Goal: Task Accomplishment & Management: Manage account settings

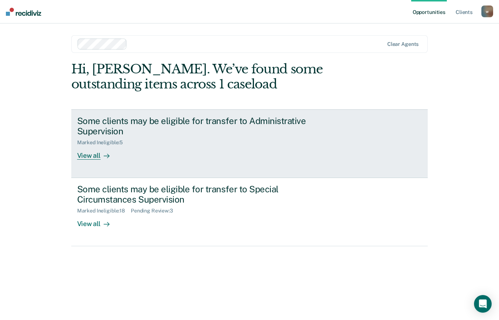
click at [91, 155] on div "View all" at bounding box center [97, 153] width 41 height 14
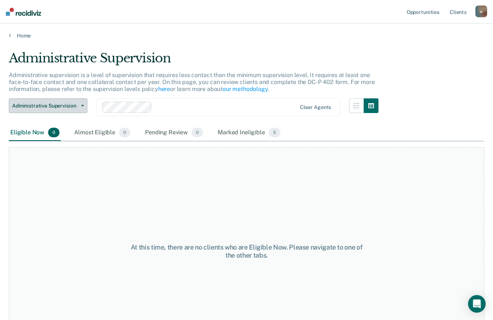
click at [55, 103] on span "Administrative Supervision" at bounding box center [45, 106] width 66 height 6
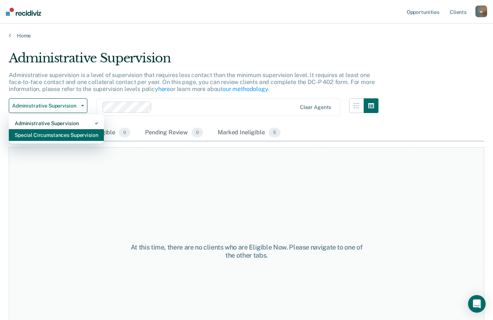
click at [48, 139] on div "Special Circumstances Supervision" at bounding box center [56, 135] width 83 height 12
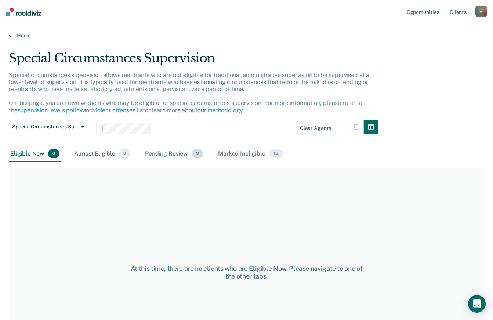
click at [164, 154] on div "Pending Review 3" at bounding box center [174, 154] width 61 height 16
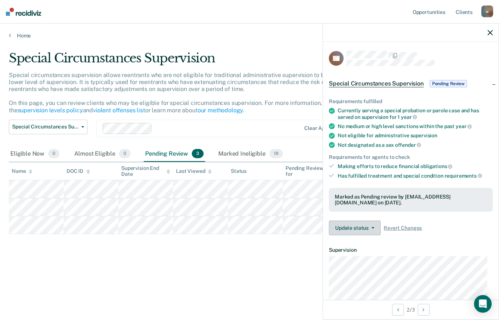
click at [374, 228] on button "Update status" at bounding box center [355, 228] width 52 height 15
click at [462, 243] on article "DS Special Circumstances Supervision Pending Review Requirements fulfilled Curr…" at bounding box center [411, 259] width 164 height 416
click at [436, 82] on span "Pending Review" at bounding box center [447, 83] width 37 height 7
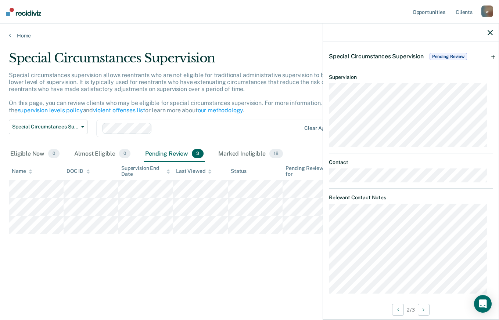
scroll to position [35, 0]
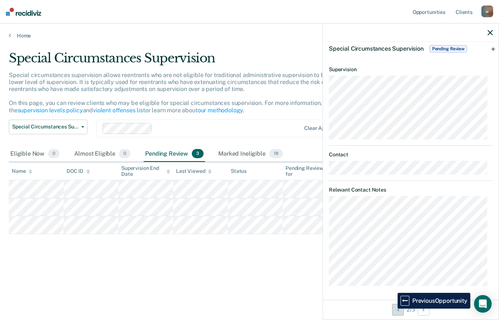
click at [392, 308] on button "Previous Opportunity" at bounding box center [398, 310] width 12 height 12
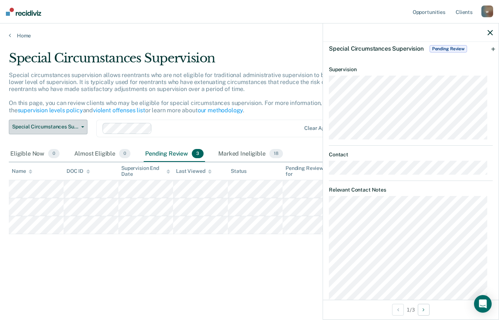
click at [75, 129] on span "Special Circumstances Supervision" at bounding box center [45, 127] width 66 height 6
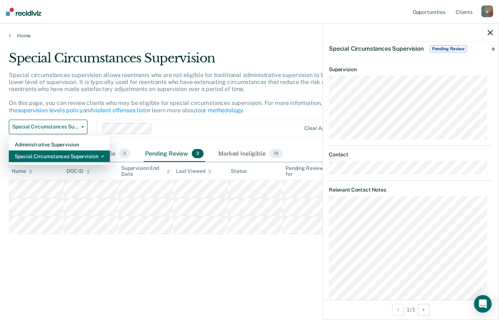
click at [58, 155] on div "Special Circumstances Supervision" at bounding box center [59, 157] width 89 height 12
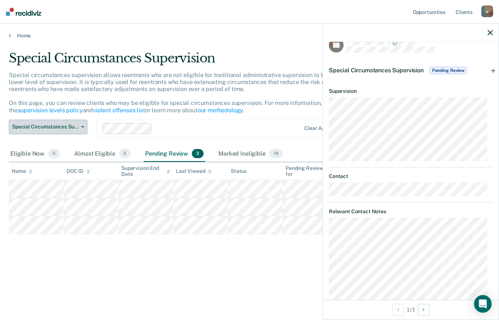
scroll to position [0, 0]
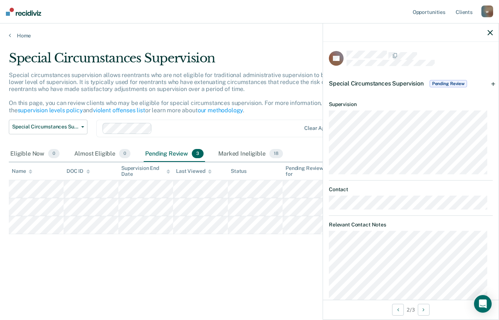
click at [488, 82] on div "Special Circumstances Supervision Pending Review" at bounding box center [411, 84] width 176 height 24
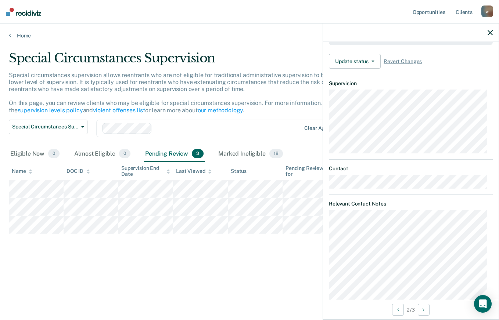
scroll to position [181, 0]
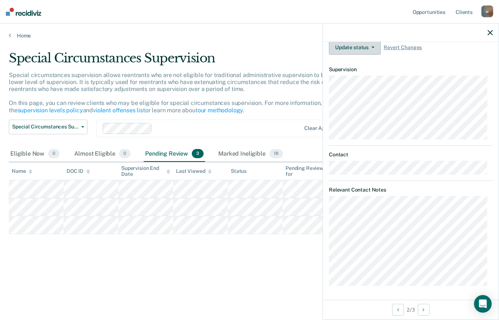
click at [372, 47] on icon "button" at bounding box center [372, 47] width 3 height 1
click at [396, 46] on span "Revert Changes" at bounding box center [402, 47] width 38 height 6
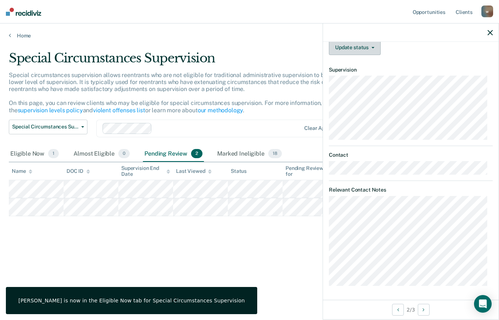
click at [367, 47] on button "Update status" at bounding box center [355, 47] width 52 height 15
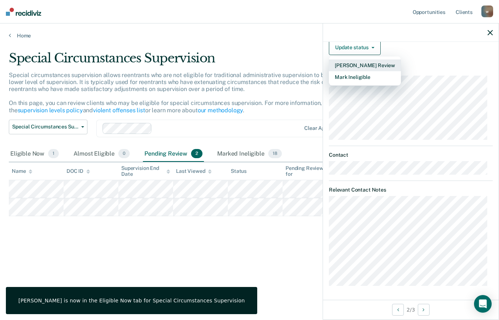
click at [357, 64] on button "[PERSON_NAME] Review" at bounding box center [365, 65] width 72 height 12
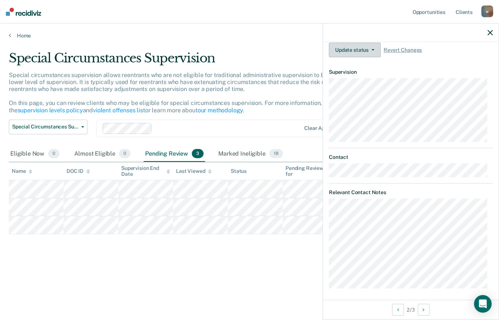
click at [373, 49] on icon "button" at bounding box center [372, 49] width 3 height 1
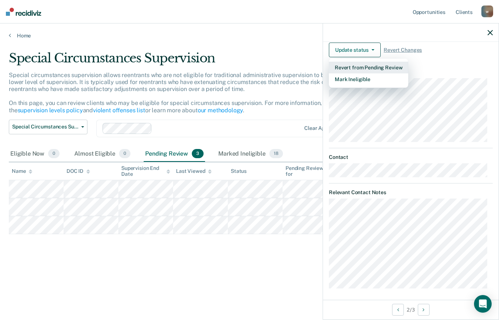
click at [344, 68] on button "Revert from Pending Review" at bounding box center [368, 68] width 79 height 12
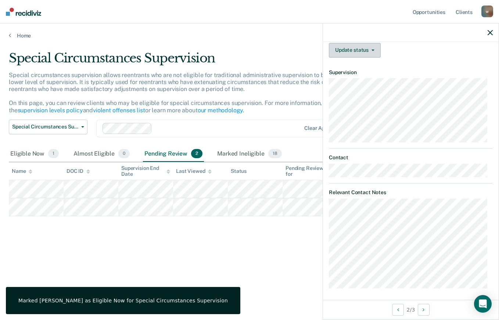
click at [372, 50] on button "Update status" at bounding box center [355, 50] width 52 height 15
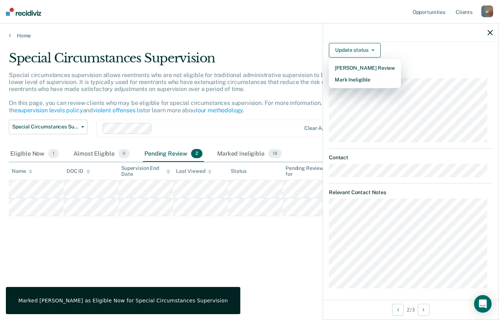
click at [451, 75] on dl "Supervision" at bounding box center [411, 105] width 164 height 73
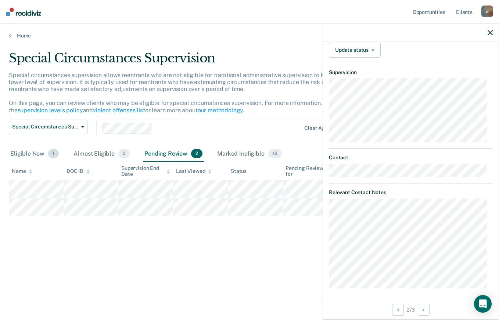
click at [41, 152] on div "Eligible Now 1" at bounding box center [34, 154] width 51 height 16
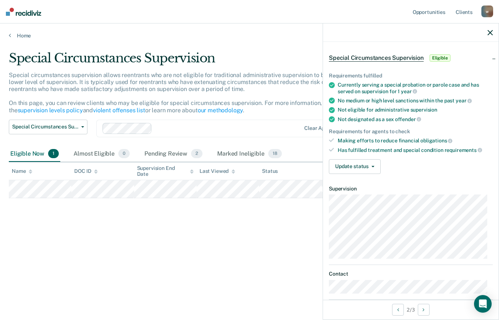
scroll to position [0, 0]
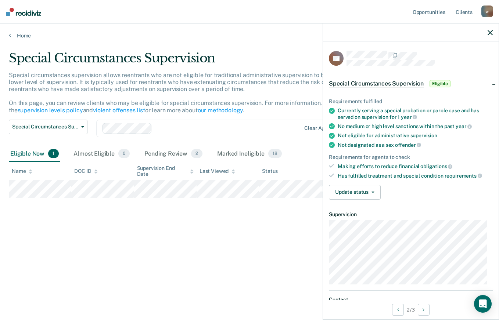
click at [436, 82] on span "Eligible" at bounding box center [439, 83] width 21 height 7
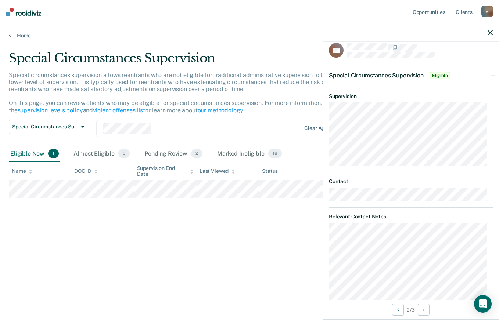
scroll to position [35, 0]
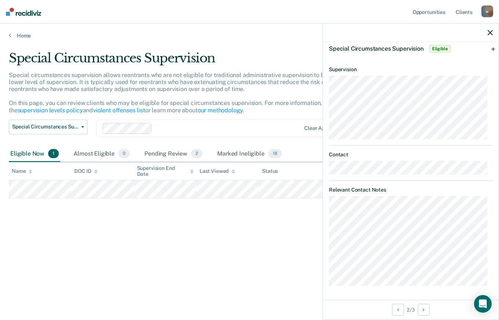
click at [134, 188] on tr at bounding box center [249, 189] width 481 height 18
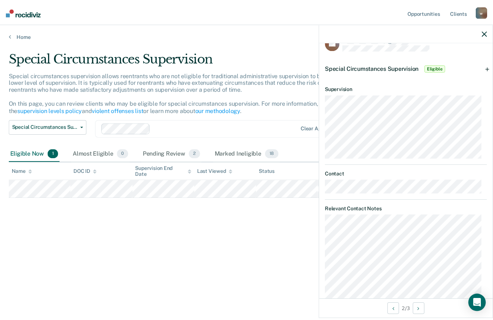
scroll to position [0, 0]
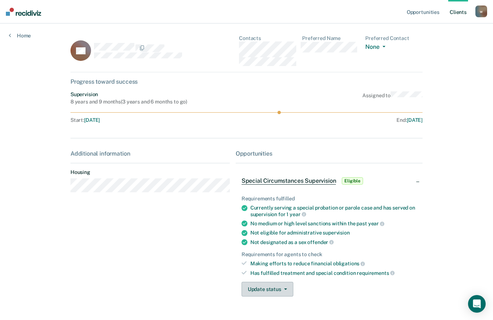
click at [284, 290] on icon "button" at bounding box center [285, 289] width 3 height 1
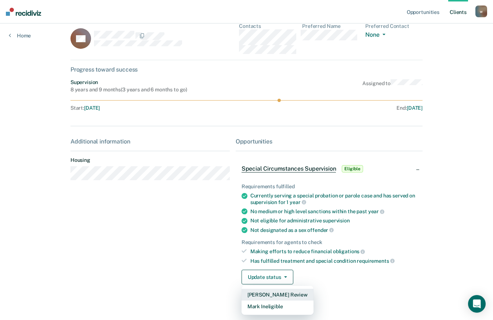
scroll to position [21, 0]
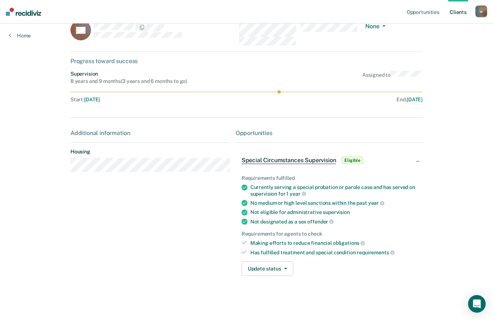
click at [352, 160] on span "Eligible" at bounding box center [352, 160] width 21 height 7
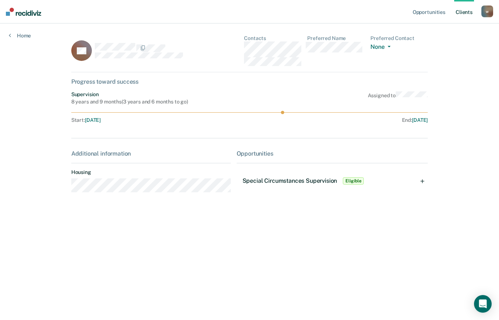
click at [352, 180] on span "Eligible" at bounding box center [353, 180] width 21 height 7
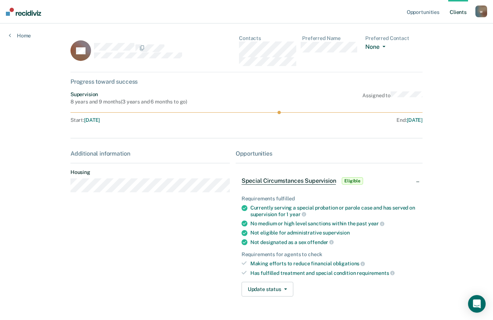
click at [385, 46] on icon "button" at bounding box center [384, 46] width 3 height 1
click at [446, 39] on div "Opportunities Client s [EMAIL_ADDRESS][DOMAIN_NAME] w Profile How it works Log …" at bounding box center [246, 170] width 493 height 341
click at [416, 13] on link "Opportunities" at bounding box center [423, 12] width 36 height 24
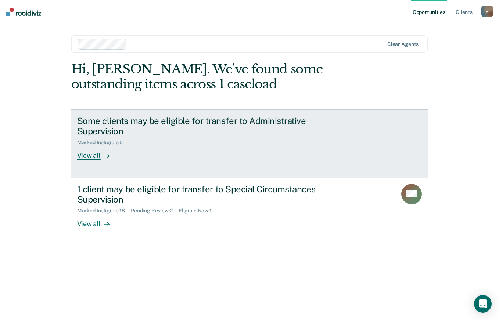
click at [91, 156] on div "View all" at bounding box center [97, 153] width 41 height 14
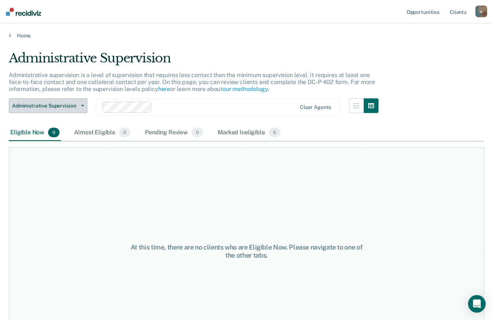
click at [75, 105] on span "Administrative Supervision" at bounding box center [45, 106] width 66 height 6
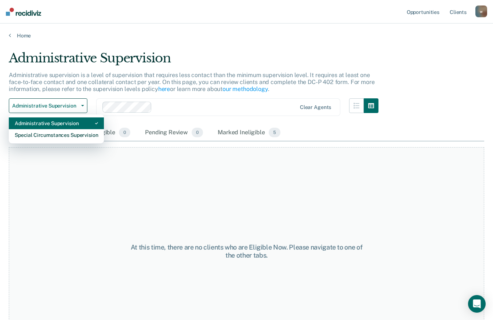
click at [55, 123] on div "Administrative Supervision" at bounding box center [56, 124] width 83 height 12
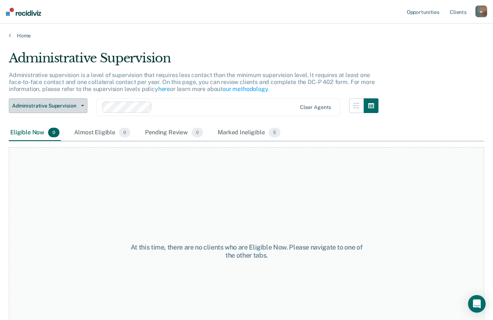
click at [54, 105] on span "Administrative Supervision" at bounding box center [45, 106] width 66 height 6
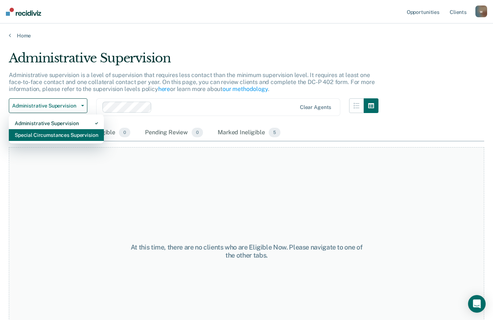
click at [45, 136] on div "Special Circumstances Supervision" at bounding box center [56, 135] width 83 height 12
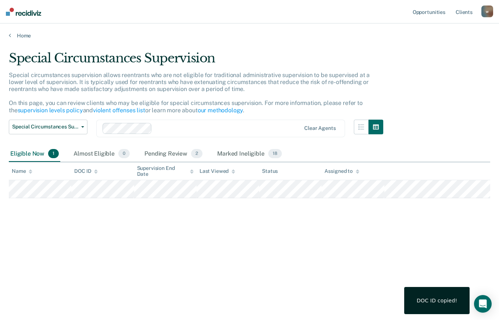
click at [93, 209] on div "Special Circumstances Supervision Special circumstances supervision allows reen…" at bounding box center [249, 158] width 481 height 214
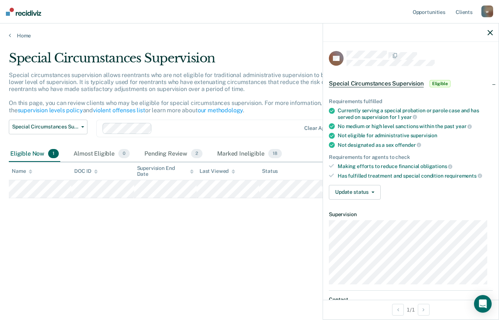
click at [379, 83] on span "Special Circumstances Supervision" at bounding box center [376, 83] width 95 height 7
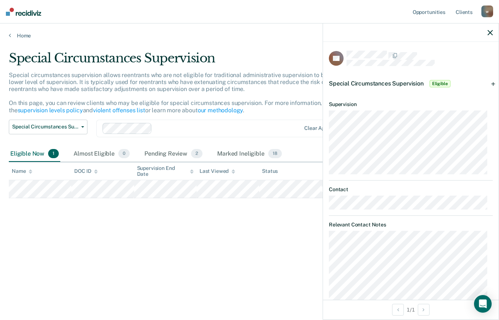
click at [379, 83] on span "Special Circumstances Supervision" at bounding box center [376, 83] width 95 height 7
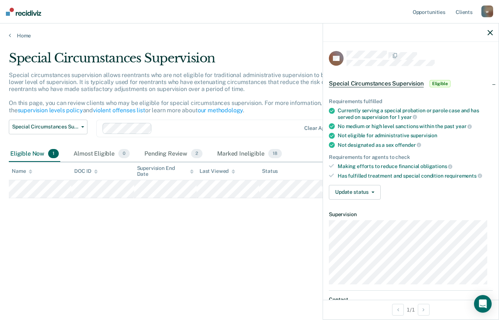
click at [379, 83] on span "Special Circumstances Supervision" at bounding box center [376, 83] width 95 height 7
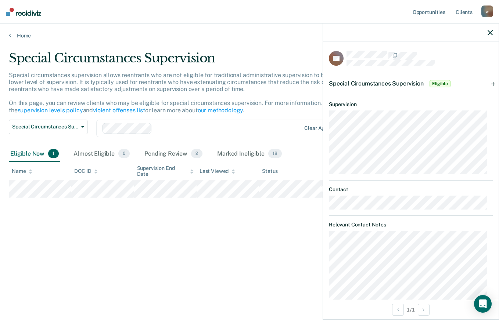
click at [355, 80] on span "Special Circumstances Supervision" at bounding box center [376, 83] width 95 height 7
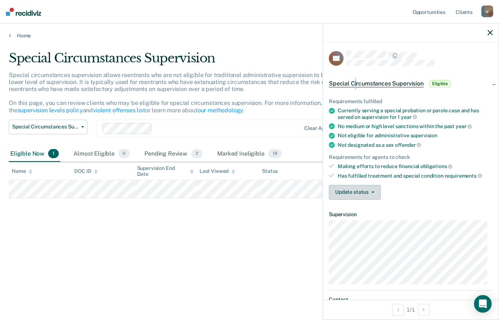
click at [371, 192] on icon "button" at bounding box center [372, 192] width 3 height 1
click at [437, 195] on div "Update status [PERSON_NAME] Review Mark Ineligible" at bounding box center [411, 192] width 164 height 15
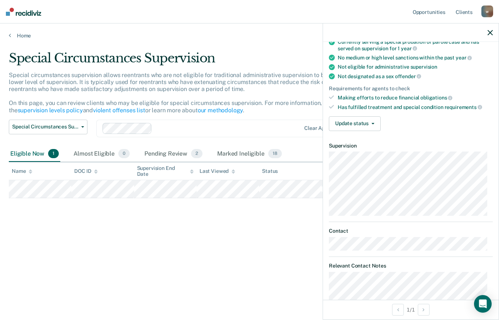
scroll to position [145, 0]
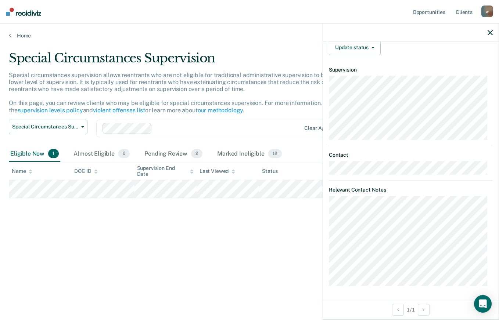
click at [488, 32] on icon "button" at bounding box center [489, 32] width 5 height 5
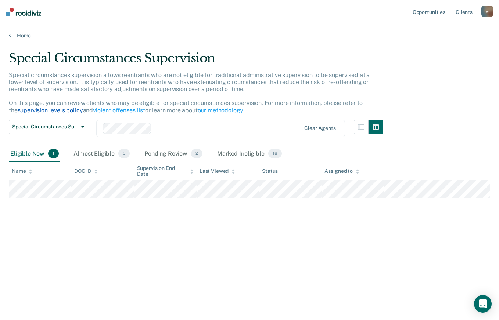
click at [47, 111] on link "supervision levels policy" at bounding box center [50, 110] width 65 height 7
click at [217, 111] on link "our methodology" at bounding box center [221, 110] width 46 height 7
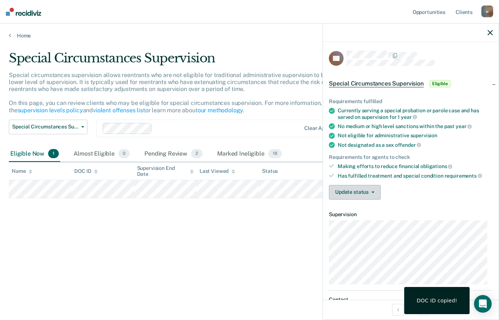
click at [367, 194] on button "Update status" at bounding box center [355, 192] width 52 height 15
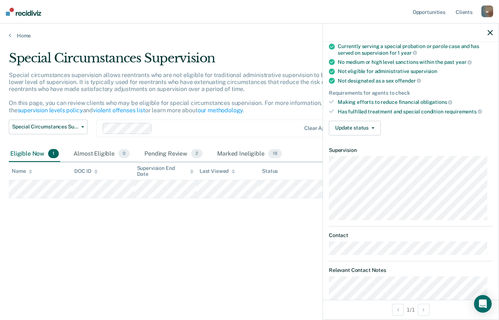
scroll to position [0, 0]
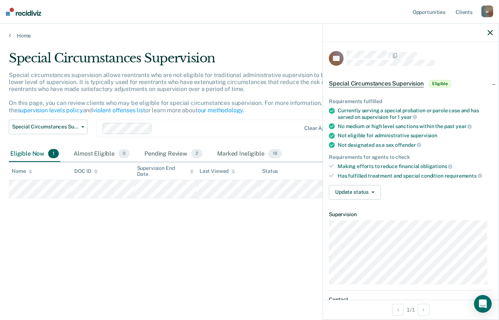
click at [372, 163] on div "Making efforts to reduce financial obligations" at bounding box center [415, 166] width 155 height 7
click at [368, 176] on div "Has fulfilled treatment and special condition requirements" at bounding box center [415, 176] width 155 height 7
click at [372, 189] on button "Update status" at bounding box center [355, 192] width 52 height 15
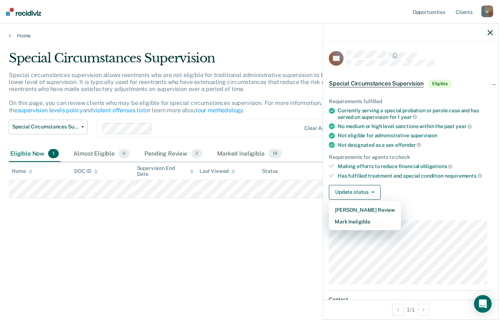
click at [293, 238] on div "Special Circumstances Supervision Special circumstances supervision allows reen…" at bounding box center [249, 158] width 481 height 214
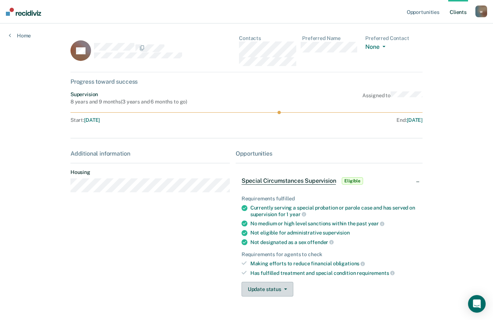
click at [278, 291] on button "Update status" at bounding box center [268, 289] width 52 height 15
click at [354, 178] on span "Eligible" at bounding box center [352, 180] width 21 height 7
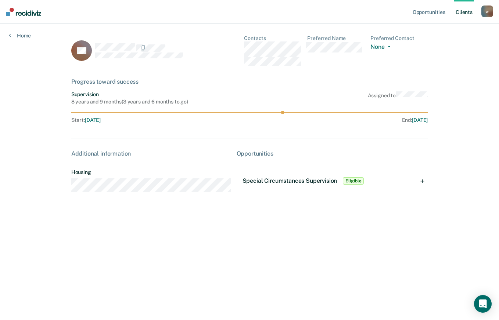
click at [347, 180] on span "Eligible" at bounding box center [353, 180] width 21 height 7
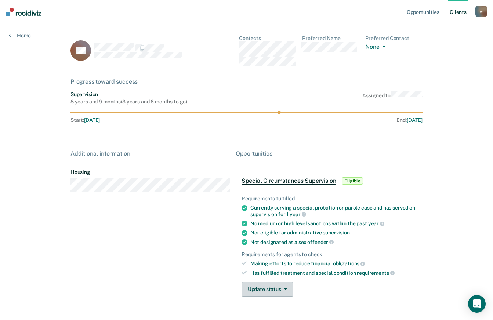
click at [281, 288] on button "Update status" at bounding box center [268, 289] width 52 height 15
click at [278, 305] on button "[PERSON_NAME] Review" at bounding box center [278, 307] width 72 height 12
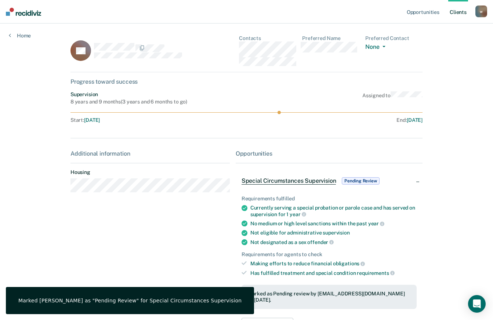
click at [357, 183] on span "Pending Review" at bounding box center [360, 180] width 37 height 7
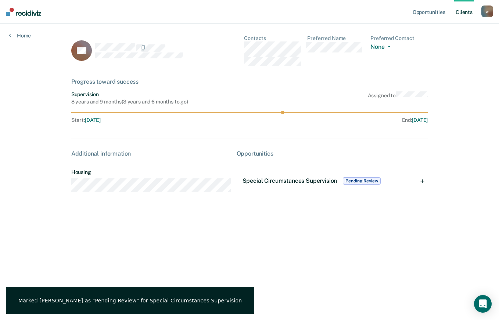
click at [357, 181] on span "Pending Review" at bounding box center [361, 180] width 37 height 7
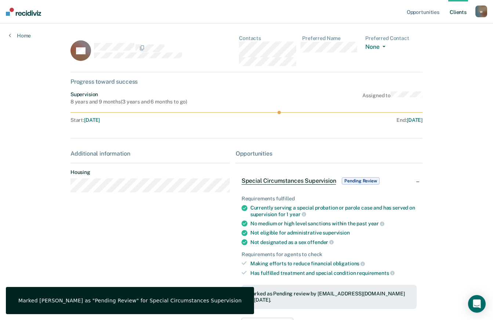
scroll to position [50, 0]
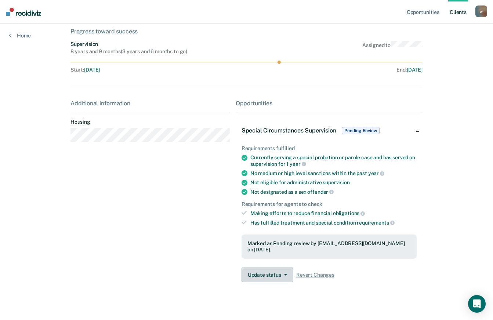
click at [273, 271] on button "Update status" at bounding box center [268, 275] width 52 height 15
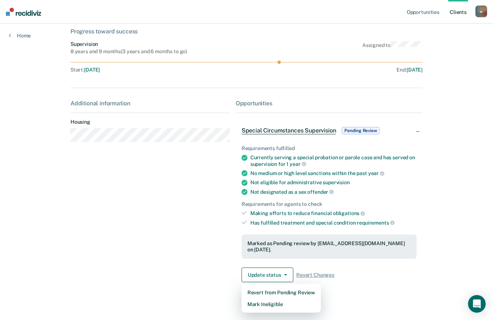
click at [158, 220] on div "Additional information Housing" at bounding box center [150, 194] width 159 height 188
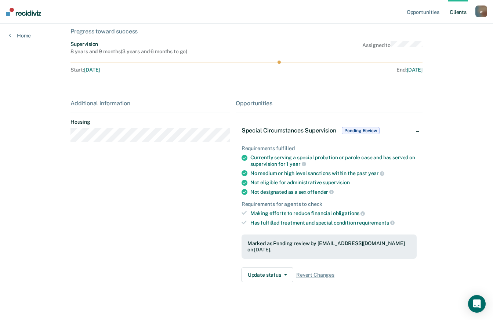
scroll to position [0, 0]
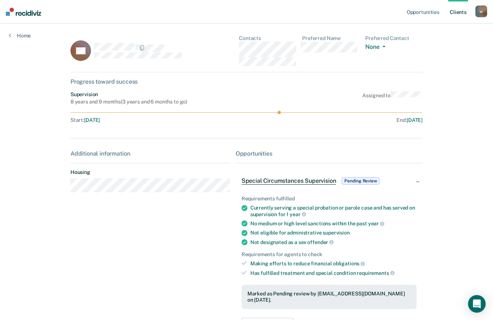
click at [365, 181] on span "Pending Review" at bounding box center [360, 180] width 37 height 7
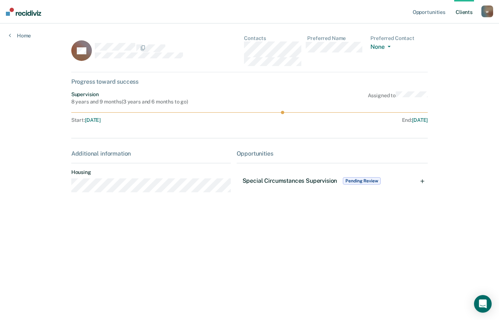
click at [365, 181] on span "Pending Review" at bounding box center [361, 180] width 37 height 7
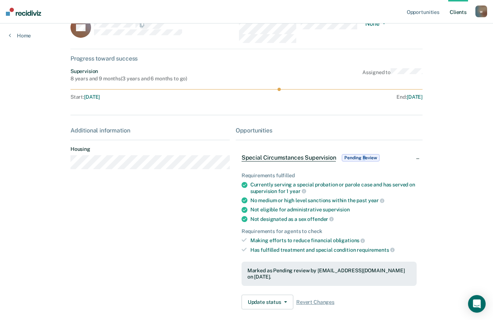
scroll to position [37, 0]
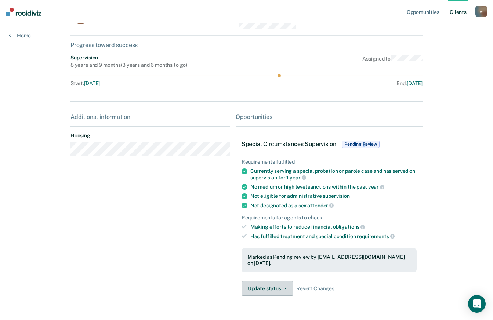
click at [284, 288] on icon "button" at bounding box center [285, 288] width 3 height 1
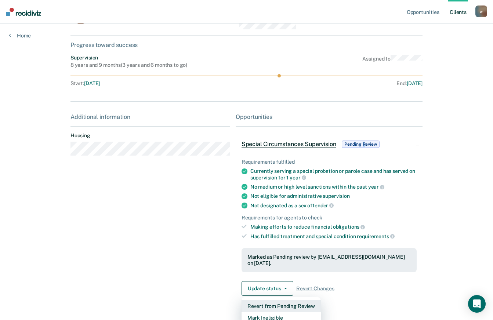
click at [266, 300] on button "Revert from Pending Review" at bounding box center [281, 306] width 79 height 12
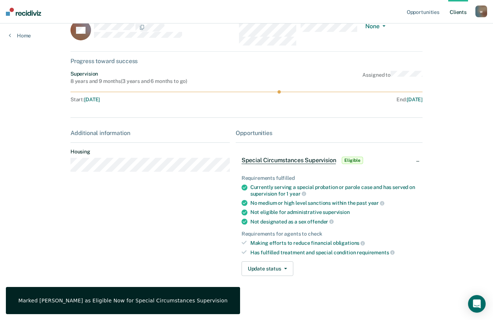
click at [333, 302] on main "DS Contacts Preferred Name Preferred Contact None Call Text Email None Progress…" at bounding box center [247, 153] width 370 height 300
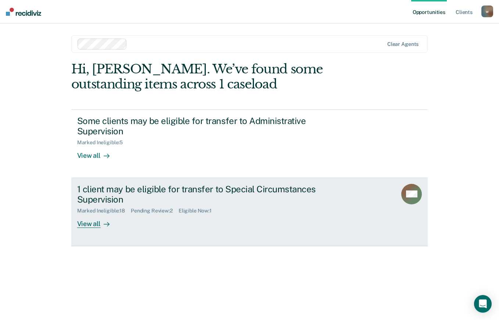
click at [108, 195] on div "1 client may be eligible for transfer to Special Circumstances Supervision" at bounding box center [206, 194] width 258 height 21
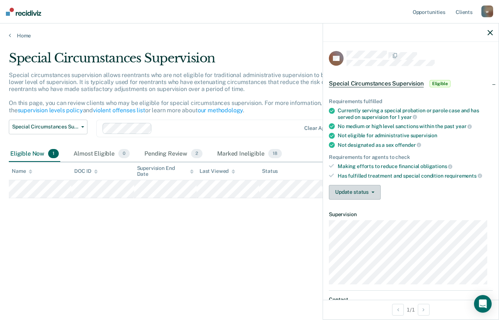
click at [373, 190] on button "Update status" at bounding box center [355, 192] width 52 height 15
click at [422, 198] on div "Update status [PERSON_NAME] Review Mark Ineligible" at bounding box center [411, 192] width 164 height 15
